Goal: Task Accomplishment & Management: Manage account settings

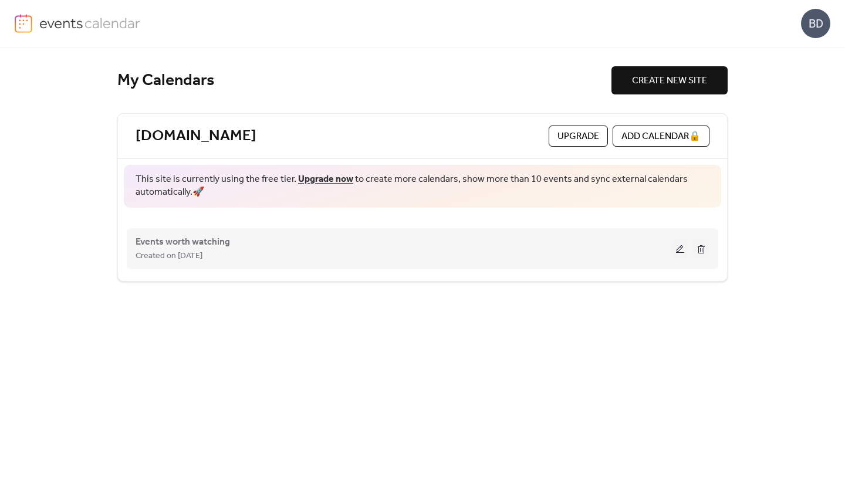
click at [681, 252] on button at bounding box center [680, 249] width 16 height 18
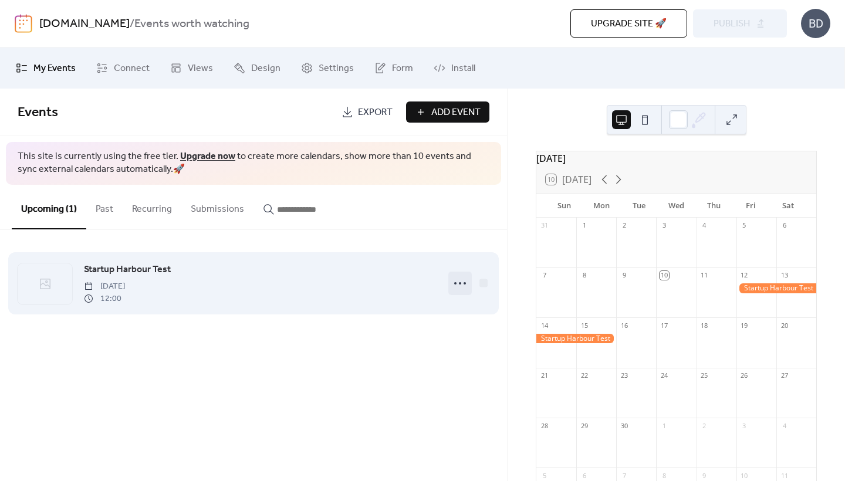
click at [456, 290] on icon at bounding box center [459, 283] width 19 height 19
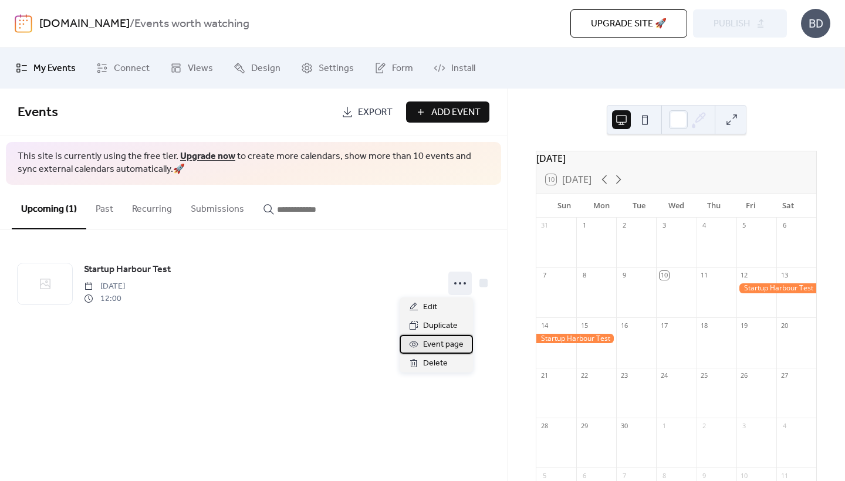
click at [419, 347] on div "Event page" at bounding box center [435, 344] width 73 height 19
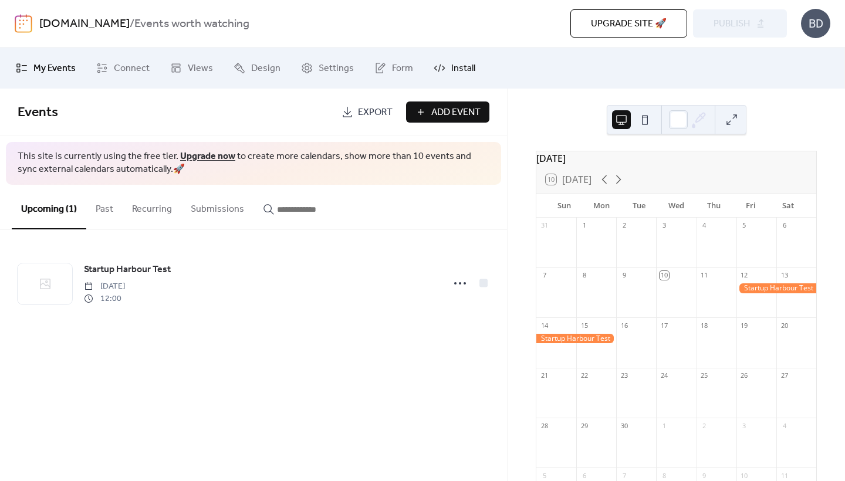
click at [440, 68] on icon at bounding box center [439, 68] width 11 height 5
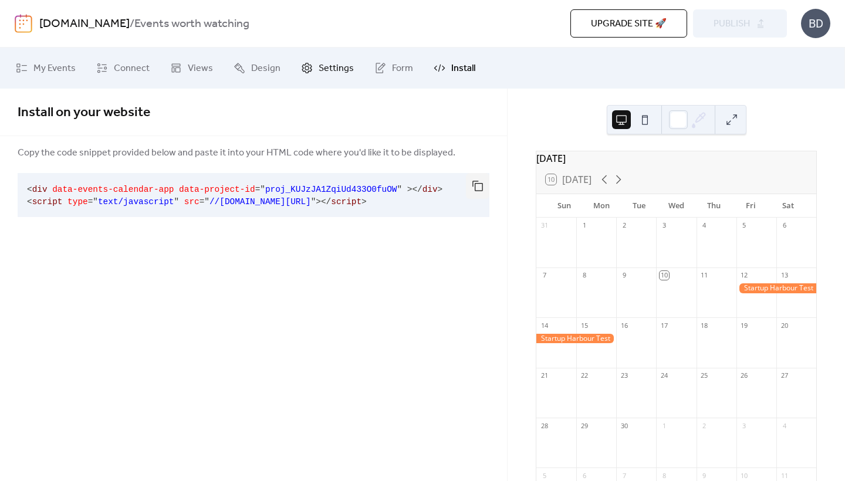
click at [318, 69] on span "Settings" at bounding box center [335, 69] width 35 height 14
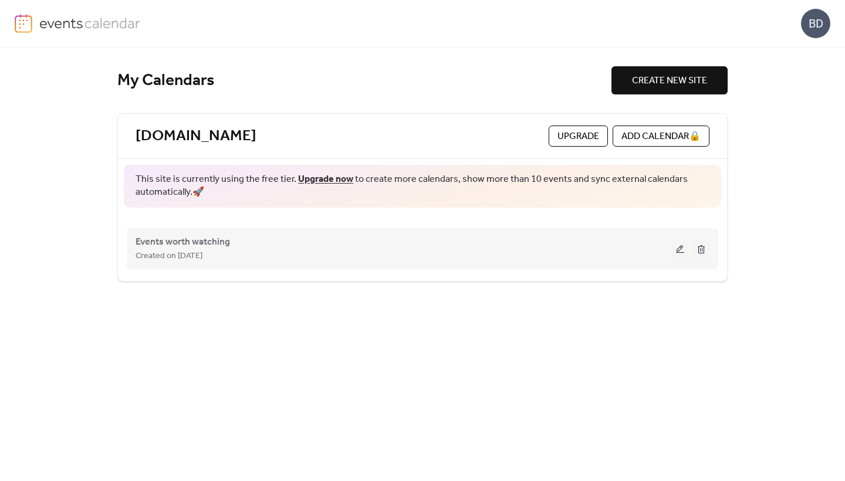
click at [678, 247] on button at bounding box center [680, 249] width 16 height 18
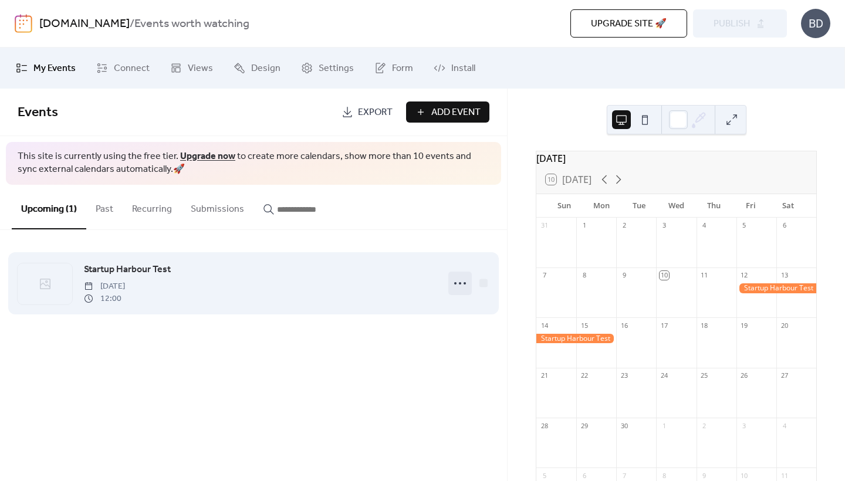
click at [459, 287] on icon at bounding box center [459, 283] width 19 height 19
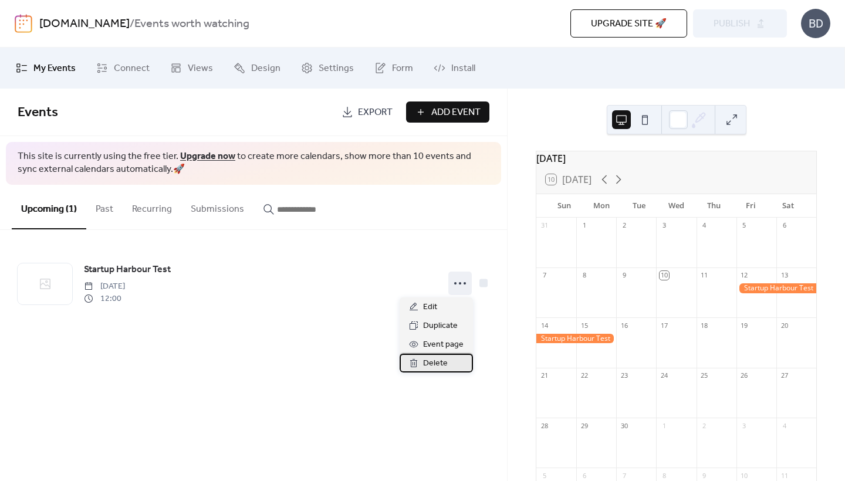
click at [435, 364] on span "Delete" at bounding box center [435, 364] width 25 height 14
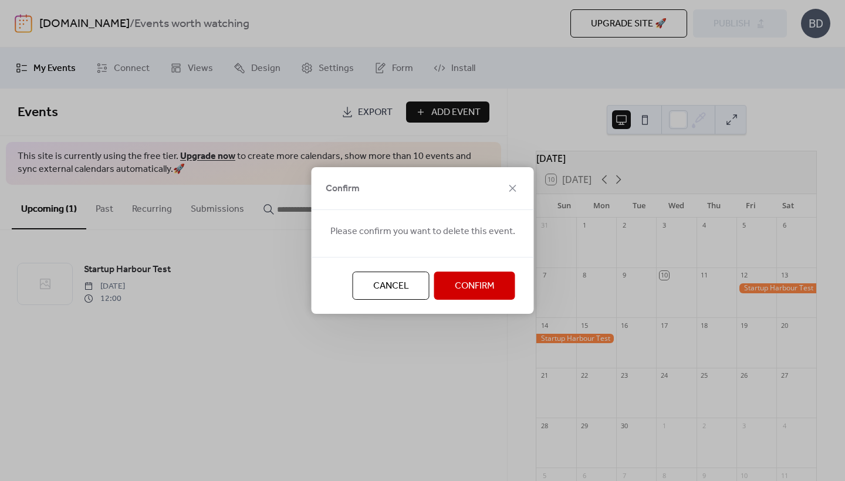
click at [470, 284] on span "Confirm" at bounding box center [475, 286] width 40 height 14
